Goal: Transaction & Acquisition: Purchase product/service

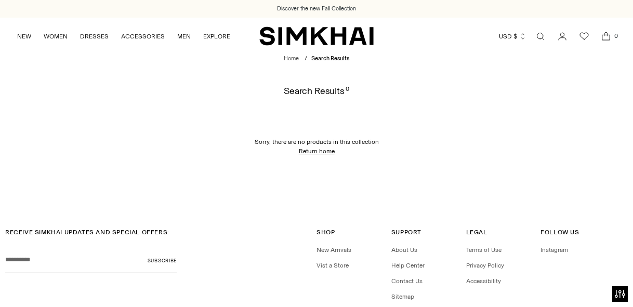
click at [538, 36] on link "Open search modal" at bounding box center [540, 36] width 21 height 21
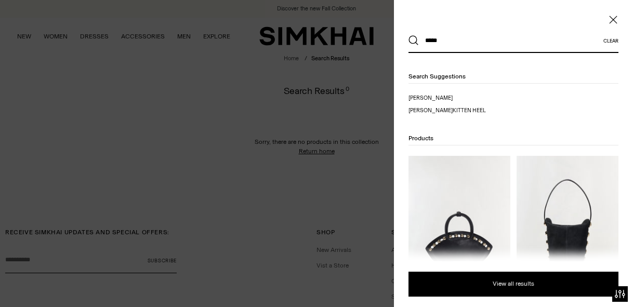
type input "*****"
click at [408, 35] on button "Search" at bounding box center [413, 40] width 10 height 10
click at [561, 190] on img at bounding box center [567, 232] width 102 height 153
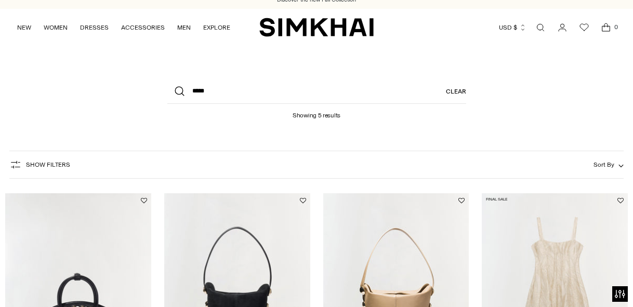
scroll to position [146, 0]
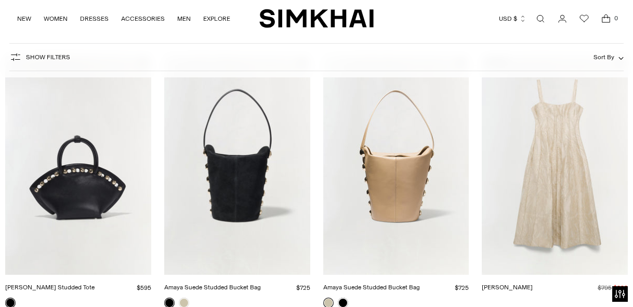
click at [237, 284] on link "Amaya Suede Studded Bucket Bag" at bounding box center [212, 287] width 97 height 7
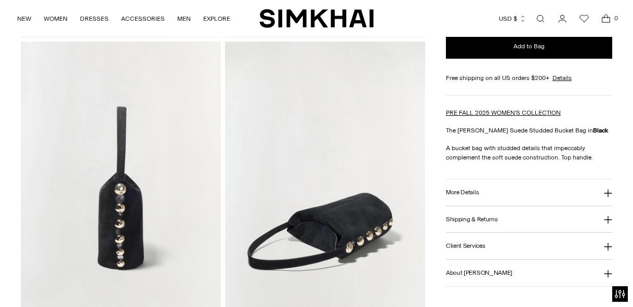
scroll to position [387, 0]
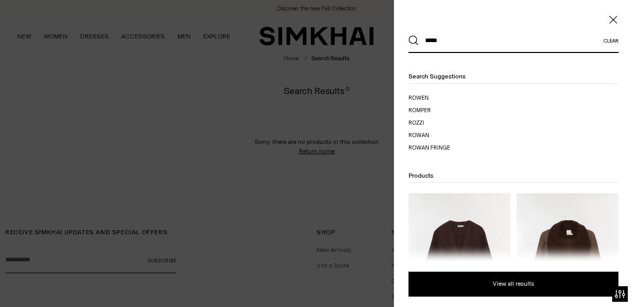
type input "*****"
click at [408, 35] on button "Search" at bounding box center [413, 40] width 10 height 10
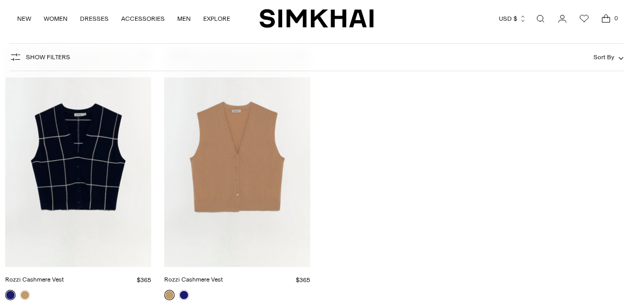
scroll to position [177, 0]
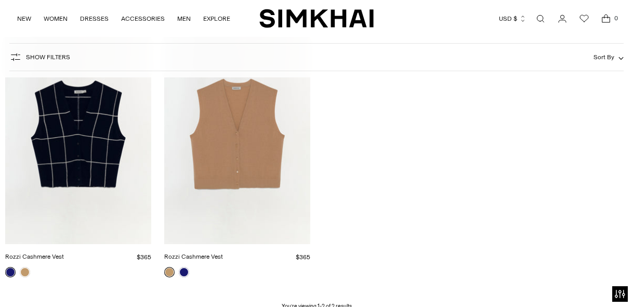
click at [64, 253] on link "Rozzi Cashmere Vest" at bounding box center [34, 256] width 59 height 7
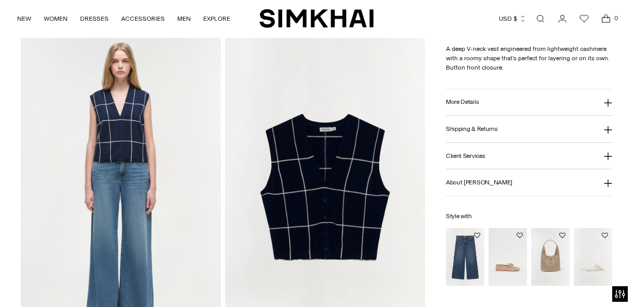
scroll to position [666, 0]
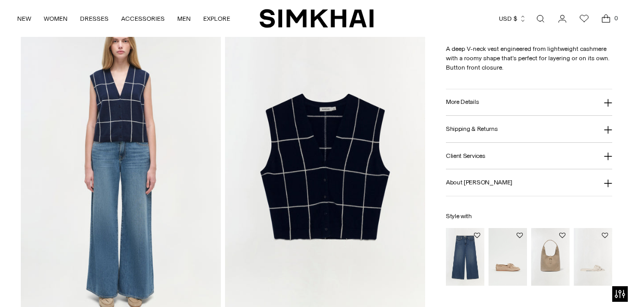
drag, startPoint x: 304, startPoint y: 172, endPoint x: 356, endPoint y: 3, distance: 177.1
click at [0, 0] on div "Discover the new Fall Collection Discover the new Fall Collection Skip to conte…" at bounding box center [316, 233] width 633 height 1799
